Goal: Feedback & Contribution: Submit feedback/report problem

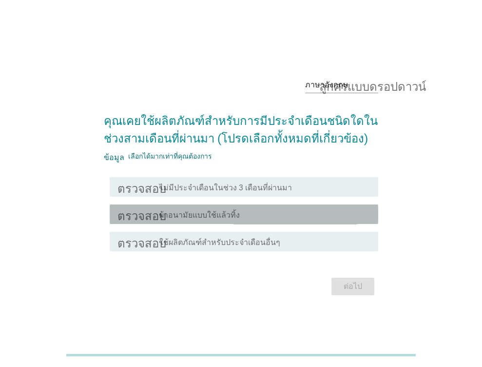
click at [240, 215] on div "โครงร่างกล่องกาเครื่องหมายว่าง ผ้าอนามัยแบบใช้แล้วทิ้ง" at bounding box center [264, 214] width 211 height 12
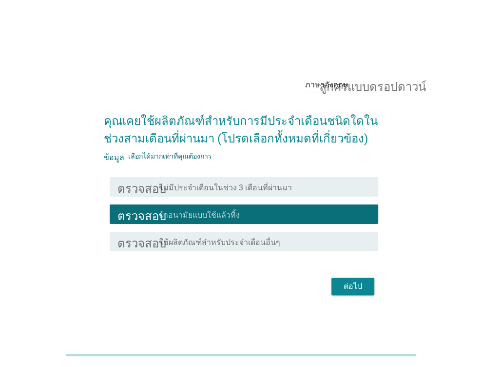
click at [357, 285] on font "ต่อไป" at bounding box center [353, 285] width 19 height 9
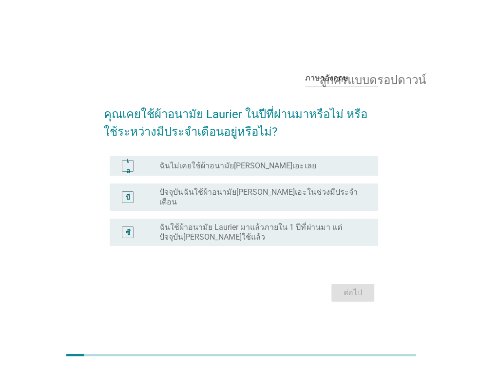
click at [192, 193] on font "ปัจจุบันฉันใช้ผ้าอนามัย[PERSON_NAME]เอะในช่วงมีประจำเดือน" at bounding box center [258, 196] width 198 height 19
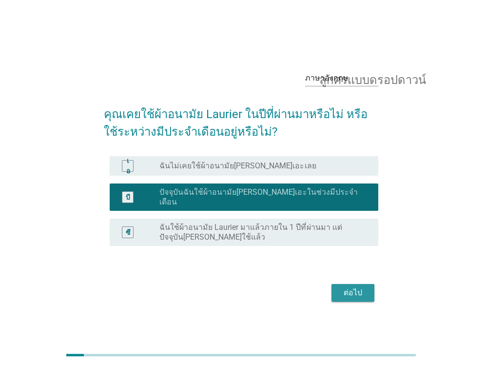
click at [345, 289] on font "ต่อไป" at bounding box center [353, 292] width 19 height 9
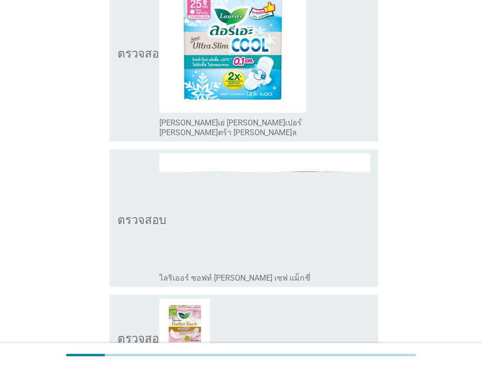
scroll to position [2096, 0]
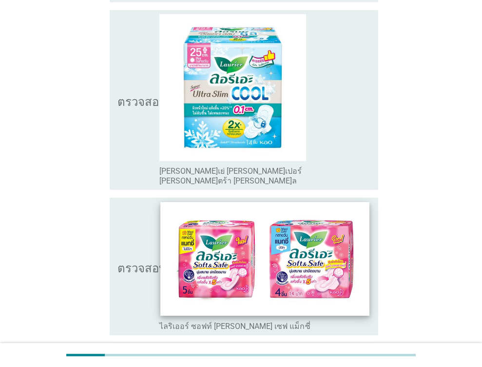
click at [312, 202] on img at bounding box center [265, 259] width 209 height 114
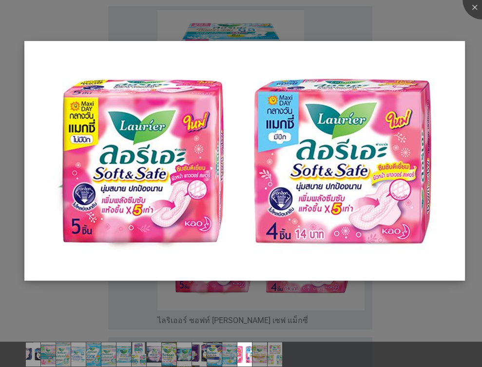
click at [231, 251] on img at bounding box center [244, 160] width 441 height 239
click at [473, 4] on div at bounding box center [482, -1] width 39 height 39
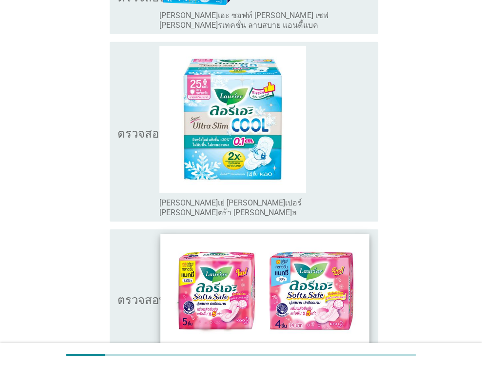
scroll to position [2048, 0]
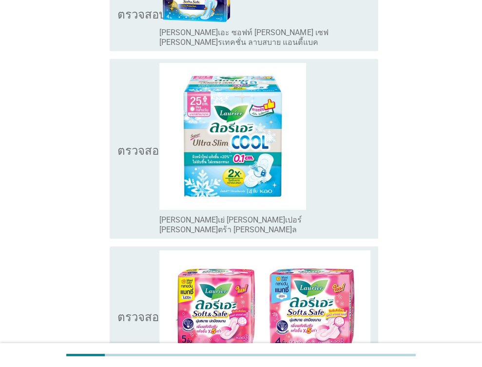
drag, startPoint x: 123, startPoint y: 220, endPoint x: 129, endPoint y: 216, distance: 7.0
click at [123, 250] on icon "ตรวจสอบ" at bounding box center [141, 315] width 49 height 130
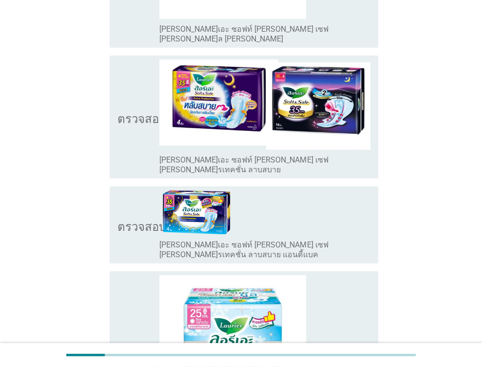
scroll to position [1706, 0]
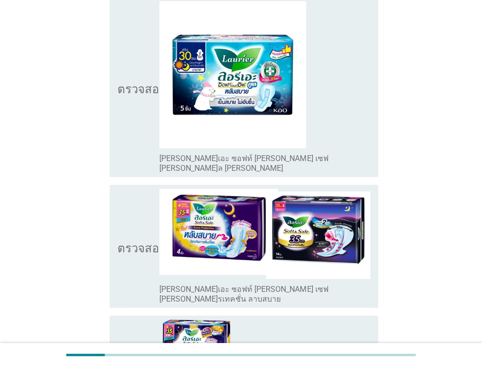
click at [133, 215] on icon "ตรวจสอบ" at bounding box center [141, 246] width 49 height 115
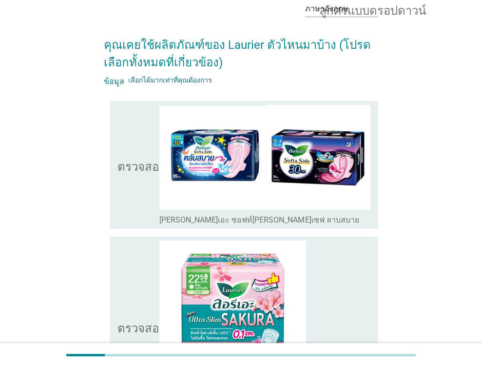
scroll to position [98, 0]
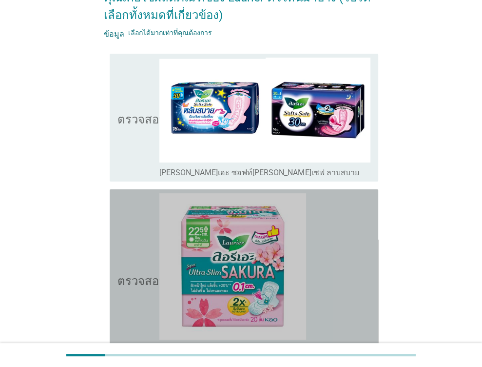
click at [133, 227] on icon "ตรวจสอบ" at bounding box center [141, 279] width 49 height 172
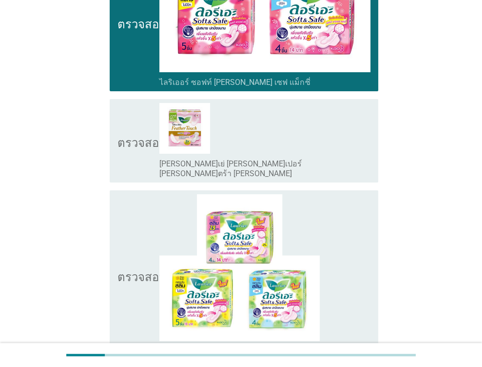
scroll to position [2391, 0]
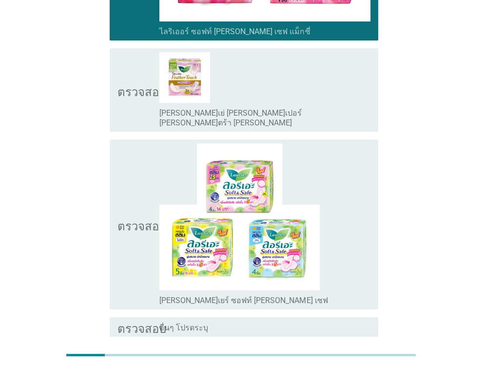
click at [350, 366] on font "ต่อไป" at bounding box center [353, 371] width 19 height 9
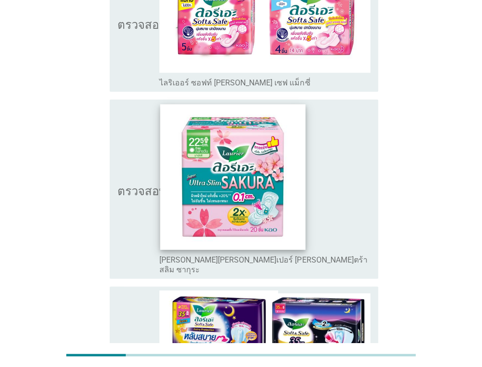
scroll to position [86, 0]
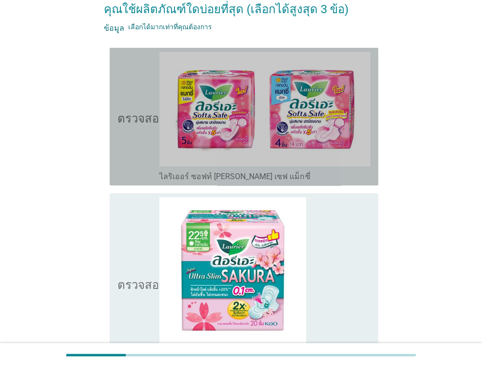
click at [137, 156] on icon "ตรวจสอบ" at bounding box center [141, 117] width 49 height 130
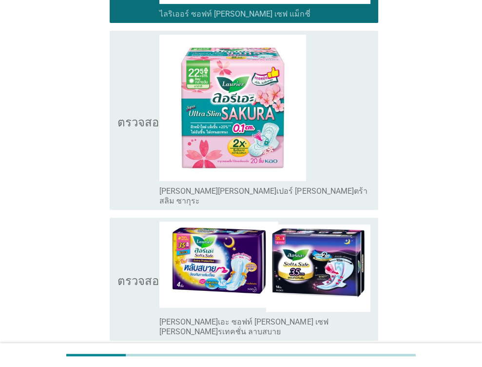
scroll to position [330, 0]
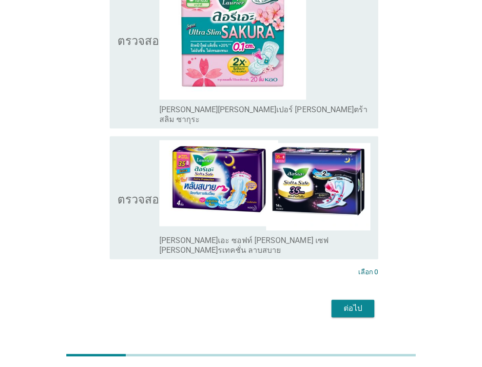
click at [129, 192] on font "ตรวจสอบ" at bounding box center [141, 198] width 49 height 12
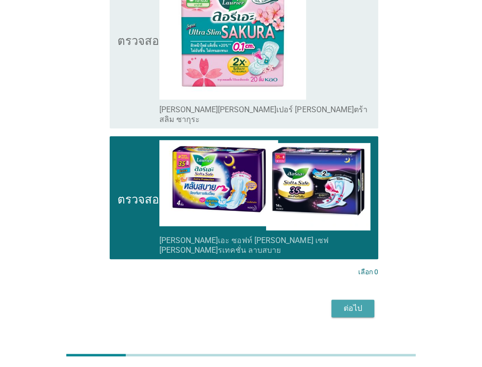
click at [358, 303] on font "ต่อไป" at bounding box center [353, 307] width 19 height 9
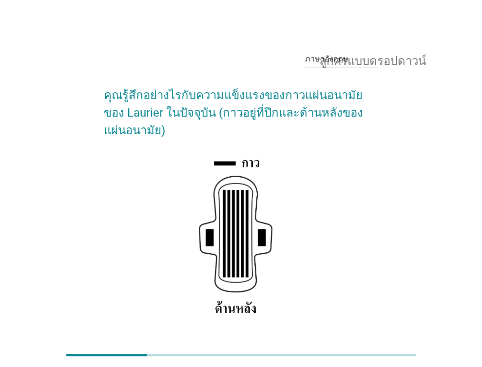
scroll to position [98, 0]
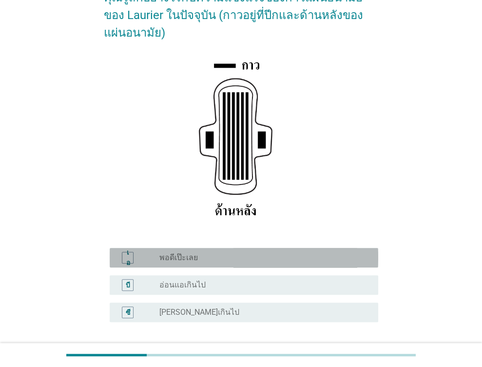
click at [208, 255] on div "ปุ่มวิทยุ[PERSON_NAME]เลือก พอดีเป๊ะเลย" at bounding box center [260, 258] width 203 height 10
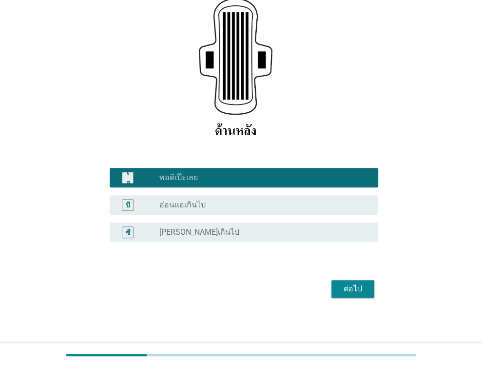
scroll to position [178, 0]
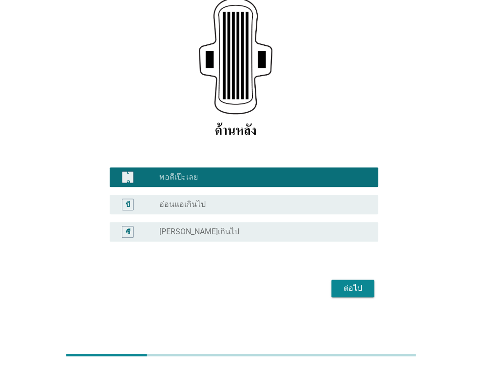
click at [357, 289] on font "ต่อไป" at bounding box center [353, 287] width 19 height 9
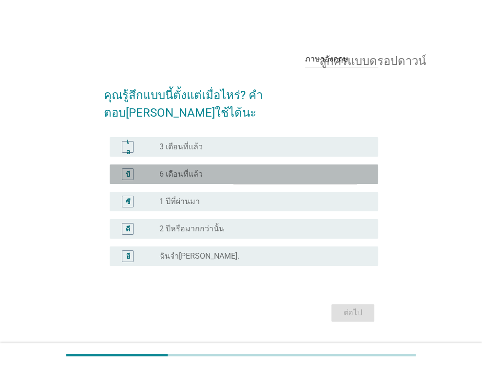
click at [198, 169] on font "6 เดือนที่แล้ว" at bounding box center [180, 173] width 43 height 9
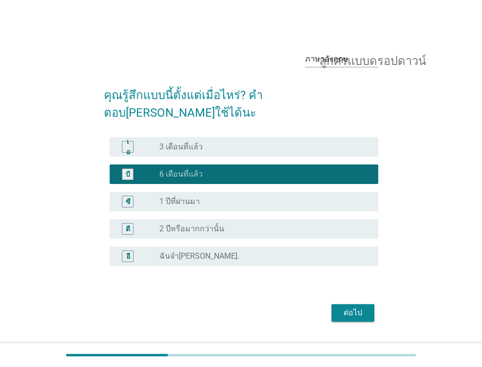
click at [345, 308] on font "ต่อไป" at bounding box center [353, 312] width 19 height 9
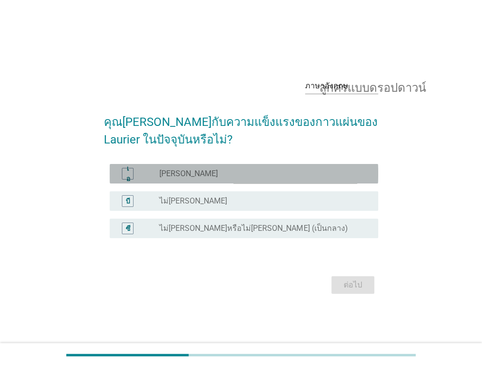
click at [194, 173] on div "ปุ่มวิทยุ[PERSON_NAME]เลือก [PERSON_NAME]" at bounding box center [260, 174] width 203 height 10
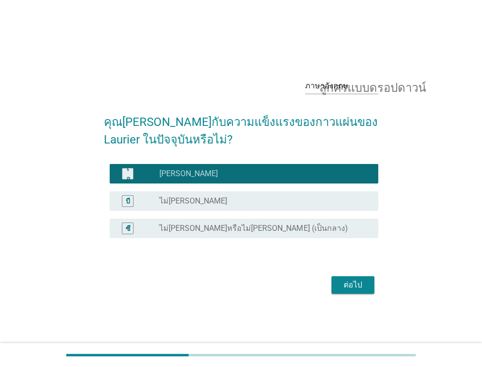
click at [355, 282] on font "ต่อไป" at bounding box center [353, 284] width 19 height 9
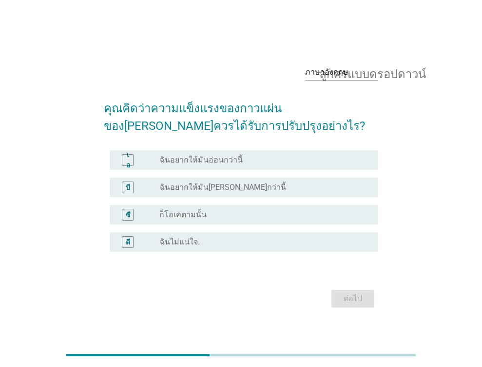
click at [215, 214] on div "ปุ่มวิทยุ[PERSON_NAME]เลือก ก็โอเคตามนั้น" at bounding box center [260, 215] width 203 height 10
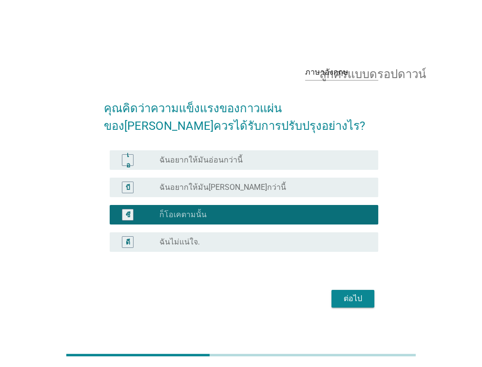
click at [344, 297] on font "ต่อไป" at bounding box center [353, 298] width 19 height 9
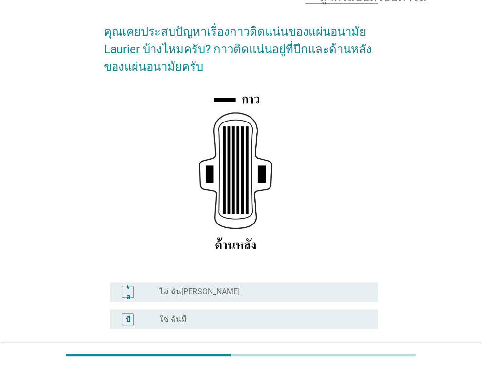
scroll to position [146, 0]
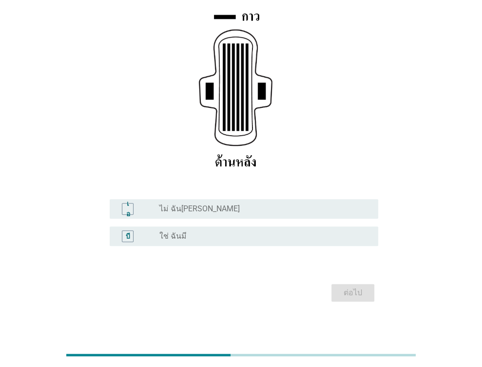
click at [195, 239] on div "ปุ่มวิทยุ[PERSON_NAME]เลือก ใช่ ฉันมี" at bounding box center [260, 236] width 203 height 10
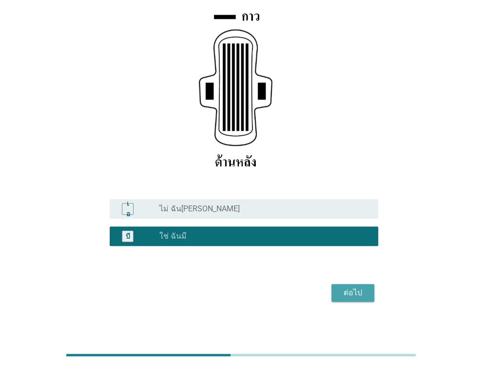
click at [346, 290] on font "ต่อไป" at bounding box center [353, 292] width 19 height 9
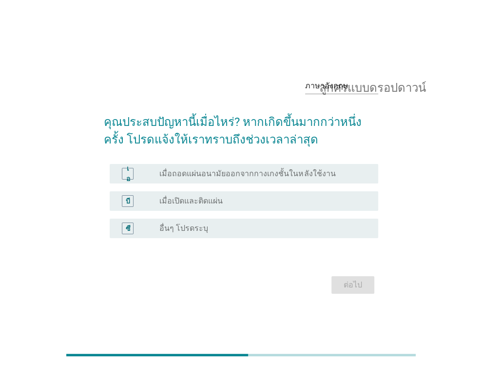
click at [343, 173] on div "ปุ่มวิทยุ[PERSON_NAME]เลือก เมื่อถอดแผ่นอนามัยออกจากกางเกงชั้นในหลังใช้งาน" at bounding box center [260, 174] width 203 height 10
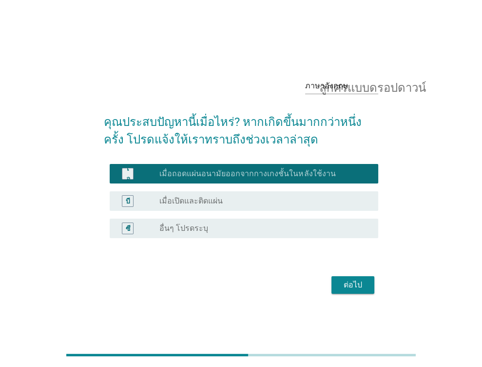
click at [348, 284] on font "ต่อไป" at bounding box center [353, 284] width 19 height 9
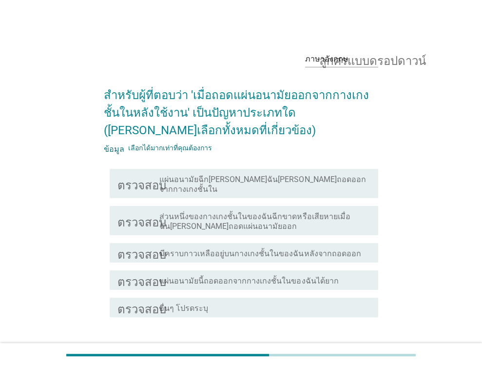
click at [276, 212] on font "ส่วนหนึ่งของกางเกงชั้นในของฉันฉีกขาดหรือเสียหายเมื่อฉัน[PERSON_NAME]ถอดแผ่นอนาม…" at bounding box center [254, 221] width 191 height 19
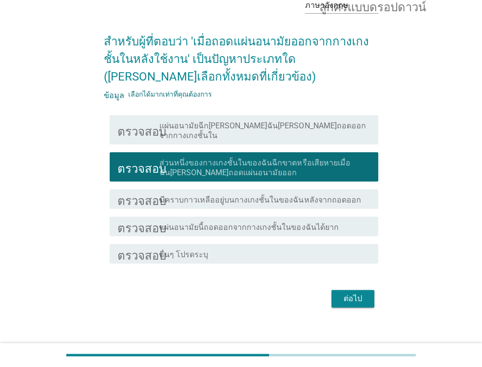
scroll to position [54, 0]
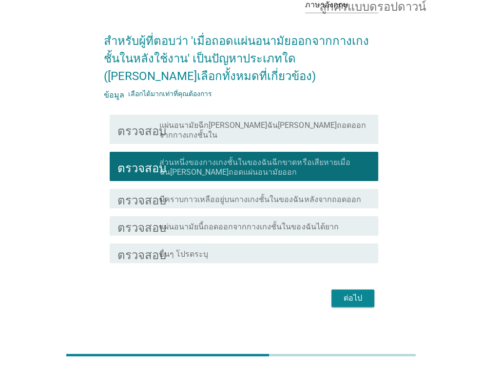
click at [361, 274] on form "สำหรับผู้ที่ตอบว่า 'เมื่อถอดแผ่นอนามัยออกจากกางเกงชั้นในหลังใช้งาน' เป็นปัญหาปร…" at bounding box center [241, 165] width 274 height 287
click at [353, 293] on font "ต่อไป" at bounding box center [353, 297] width 19 height 9
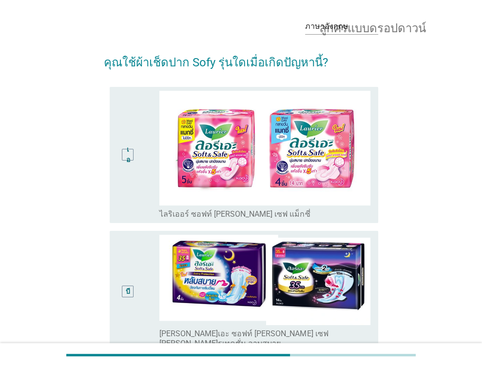
scroll to position [49, 0]
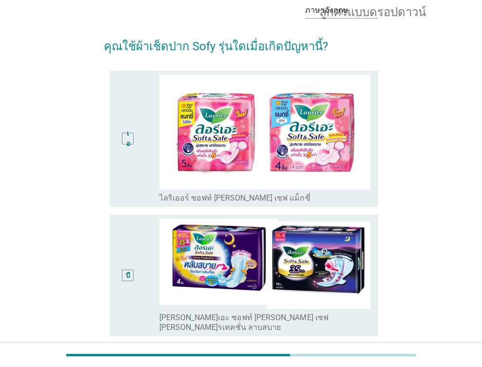
click at [127, 243] on div "บี" at bounding box center [127, 275] width 21 height 114
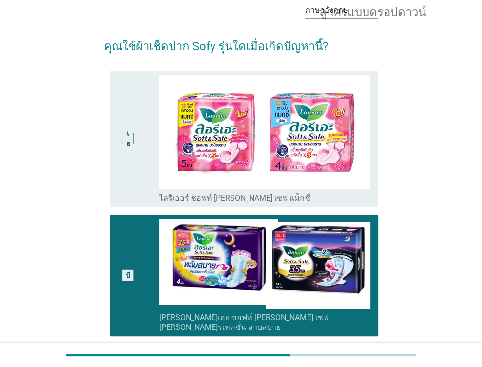
click at [129, 169] on div "เอ" at bounding box center [127, 139] width 21 height 128
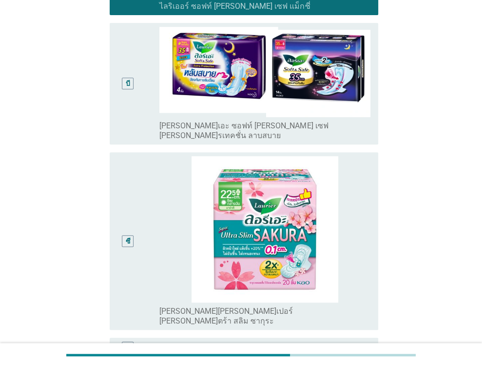
scroll to position [336, 0]
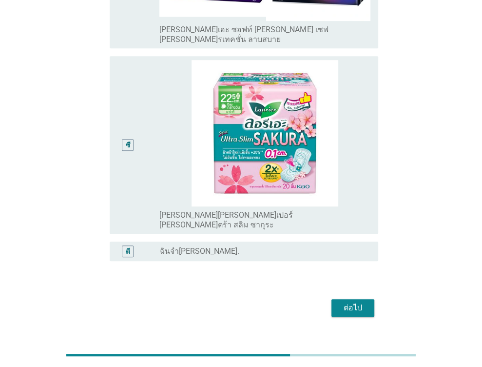
click at [355, 303] on font "ต่อไป" at bounding box center [353, 307] width 19 height 9
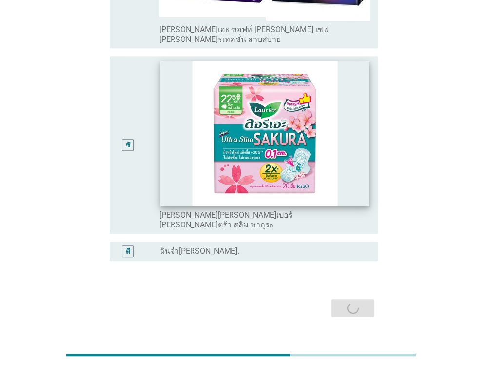
scroll to position [0, 0]
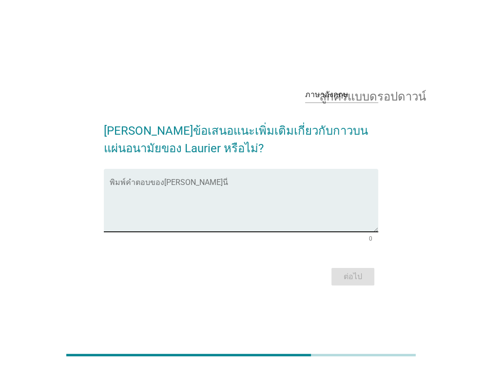
click at [217, 216] on textarea "พิมพ์คำตอบของคุณที่นี่" at bounding box center [244, 205] width 269 height 51
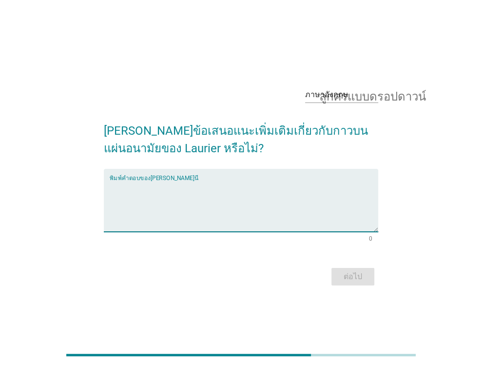
type textarea "ข"
type textarea "ป"
type textarea "ควรทำกาวตรงปีกให้ดีกว่านี้"
click at [372, 280] on button "ต่อไป" at bounding box center [353, 277] width 43 height 18
